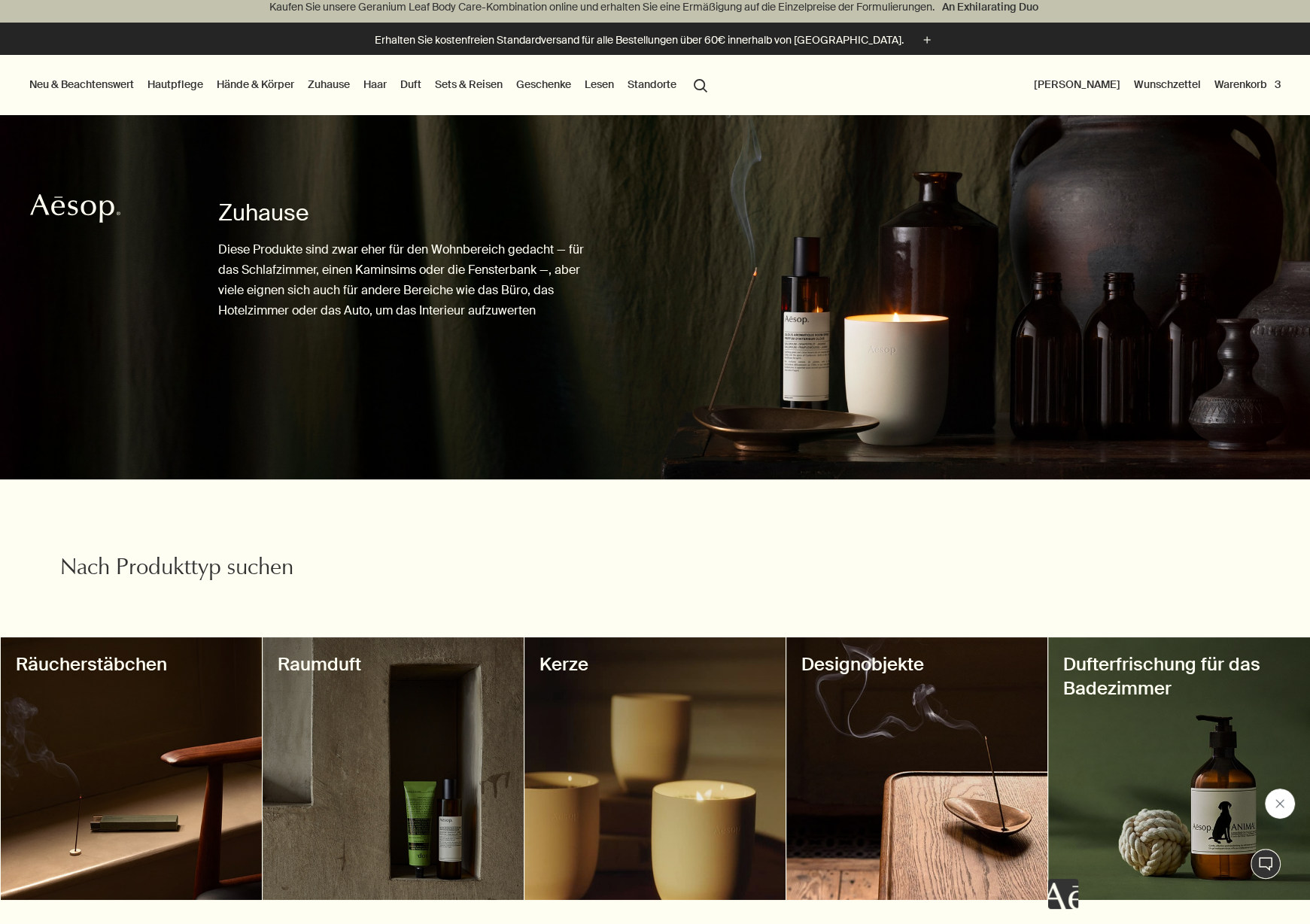
scroll to position [302, 0]
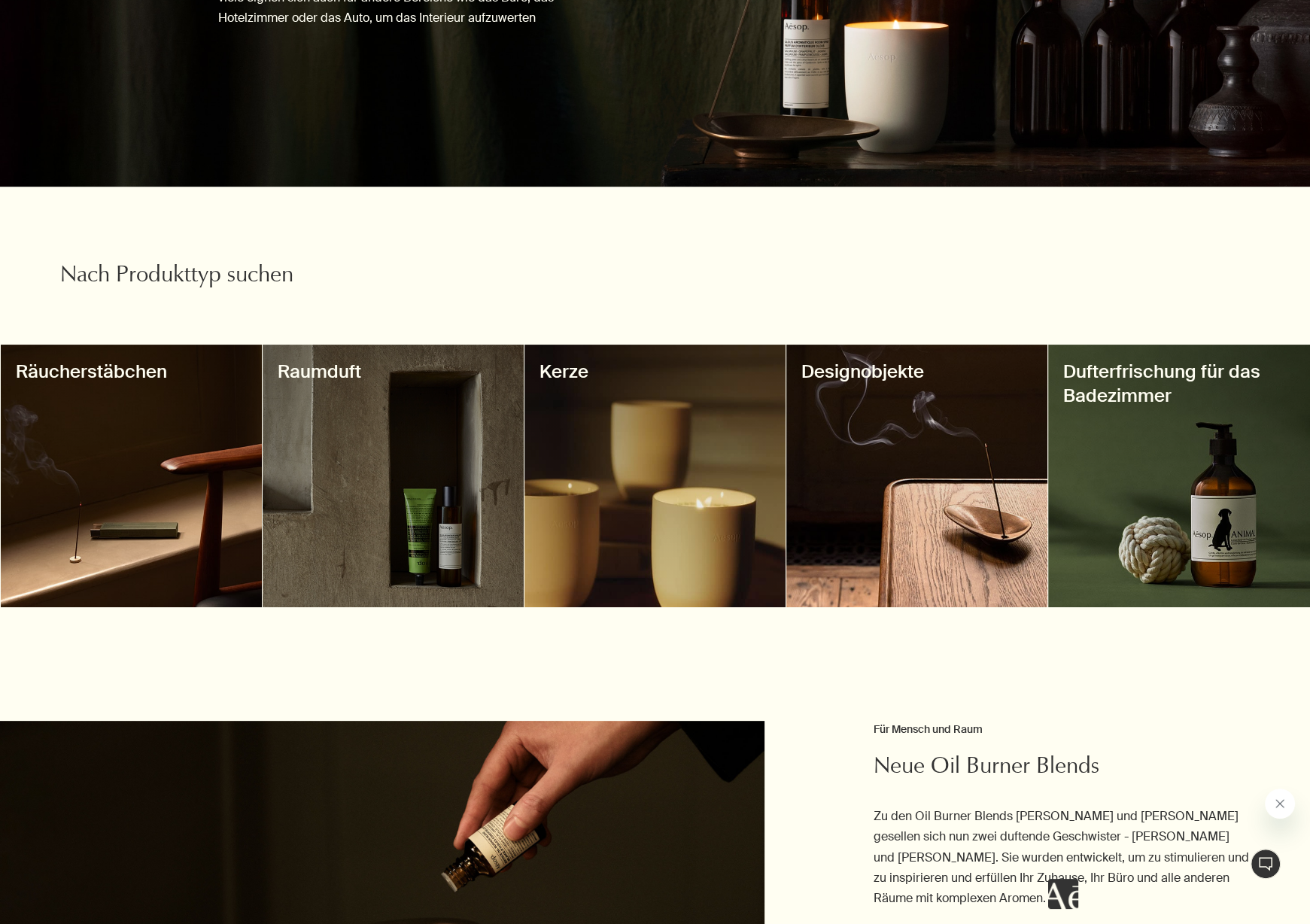
click at [828, 531] on div at bounding box center [917, 476] width 262 height 263
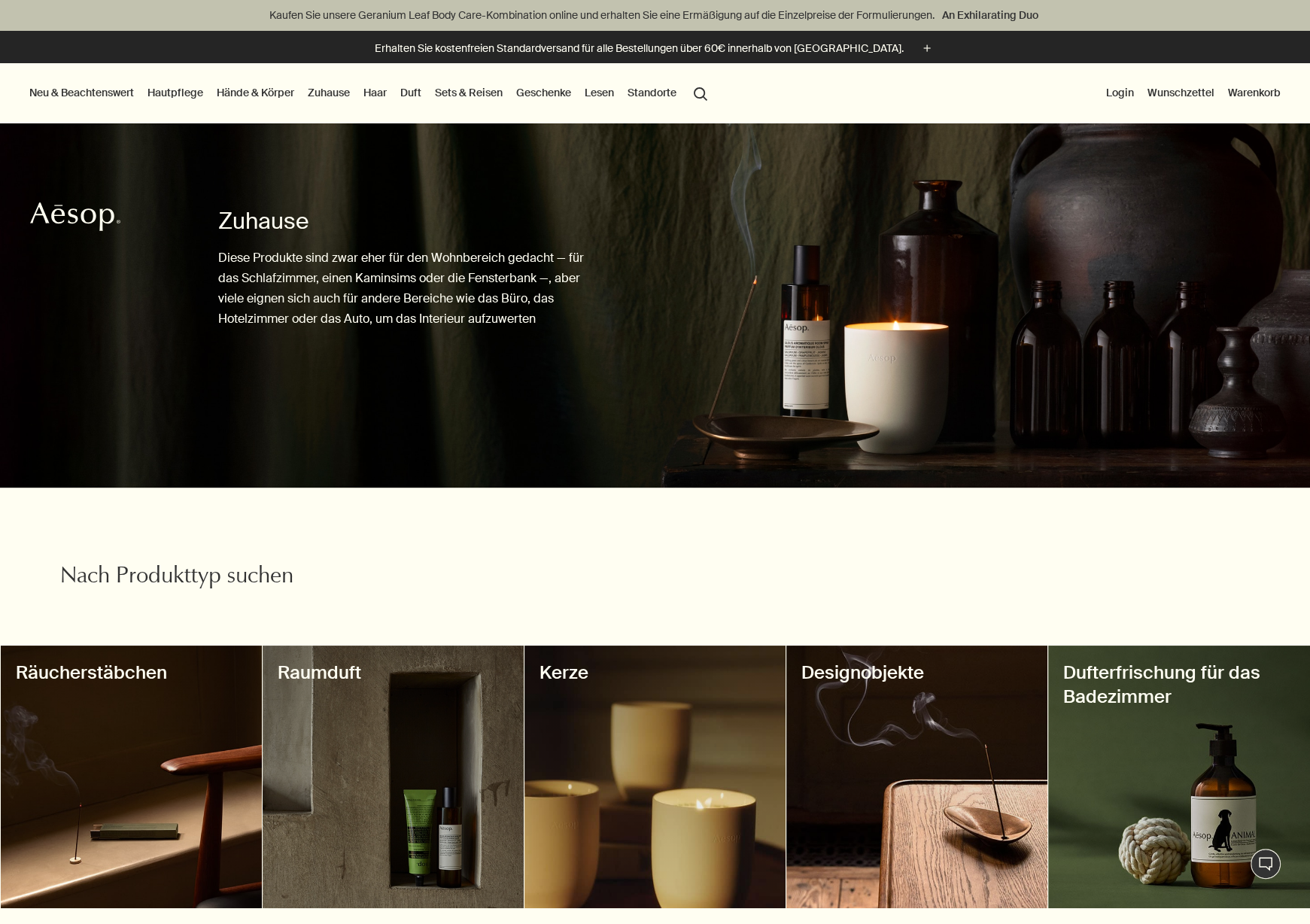
click at [187, 91] on link "Hautpflege" at bounding box center [175, 92] width 61 height 19
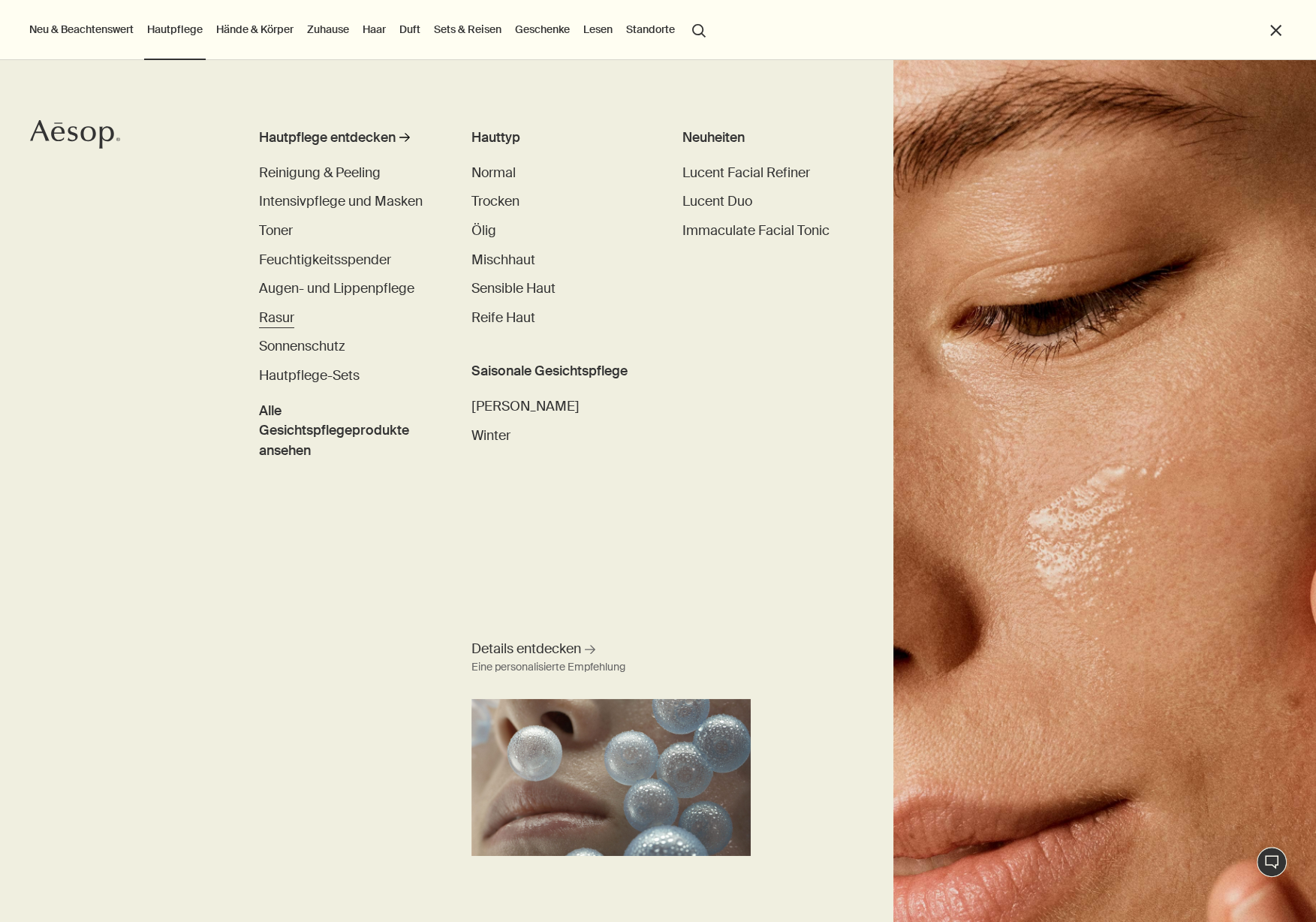
click at [270, 323] on span "Rasur" at bounding box center [277, 317] width 35 height 18
